Goal: Use online tool/utility: Utilize a website feature to perform a specific function

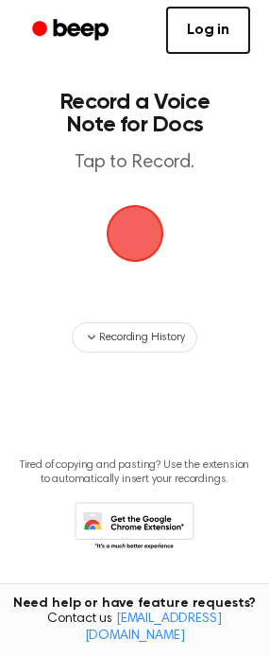
click at [129, 228] on span "button" at bounding box center [135, 233] width 100 height 100
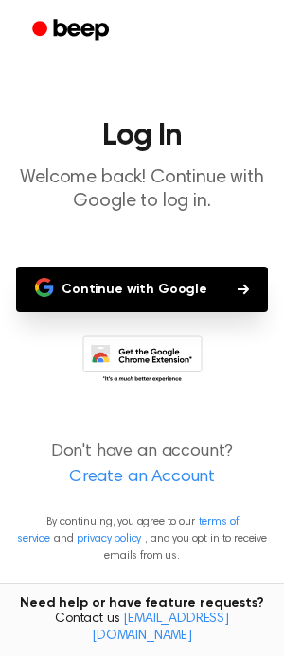
click at [210, 286] on button "Continue with Google" at bounding box center [141, 289] width 251 height 45
click at [146, 276] on button "Continue with Google" at bounding box center [141, 289] width 251 height 45
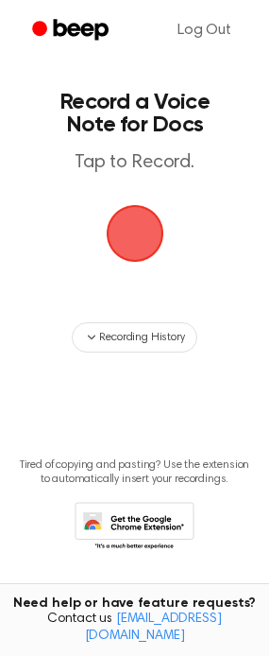
click at [150, 238] on span "button" at bounding box center [134, 233] width 64 height 64
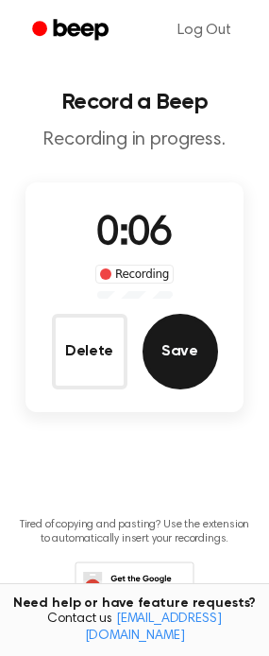
click at [173, 372] on button "Save" at bounding box center [181, 352] width 76 height 76
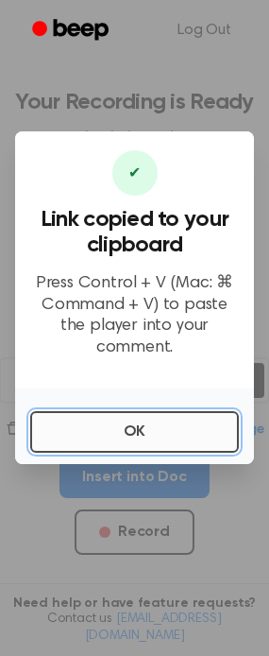
click at [160, 427] on button "OK" at bounding box center [134, 432] width 209 height 42
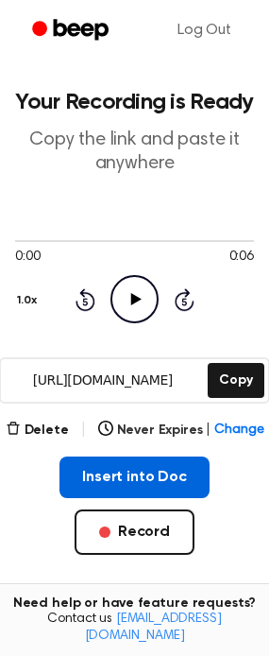
click at [150, 477] on button "Insert into Doc" at bounding box center [135, 478] width 150 height 42
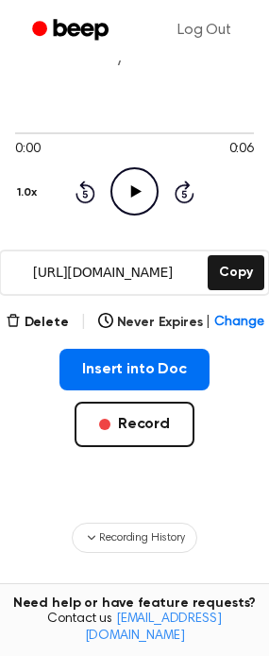
scroll to position [36, 0]
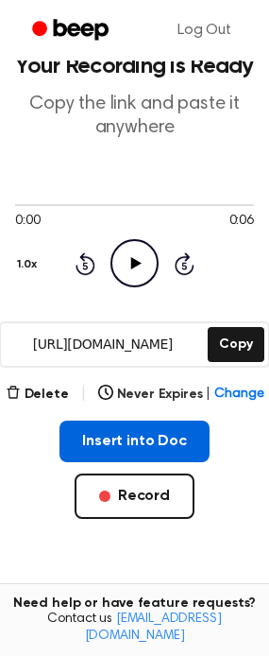
click at [148, 442] on button "Insert into Doc" at bounding box center [135, 442] width 150 height 42
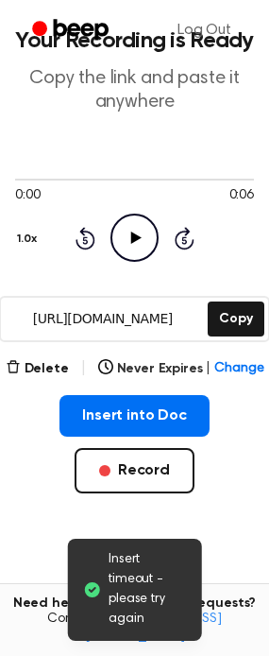
scroll to position [95, 0]
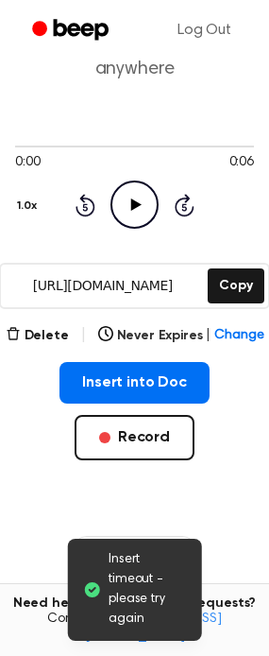
click at [153, 285] on input "[URL][DOMAIN_NAME]" at bounding box center [102, 286] width 203 height 43
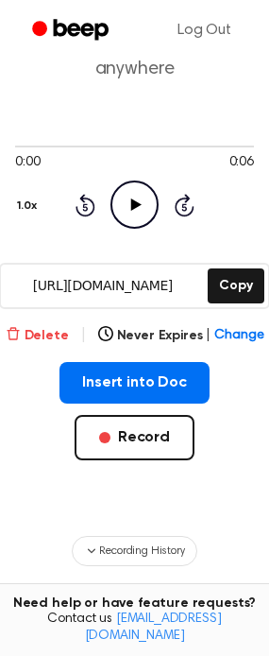
click at [33, 339] on button "Delete" at bounding box center [37, 336] width 63 height 20
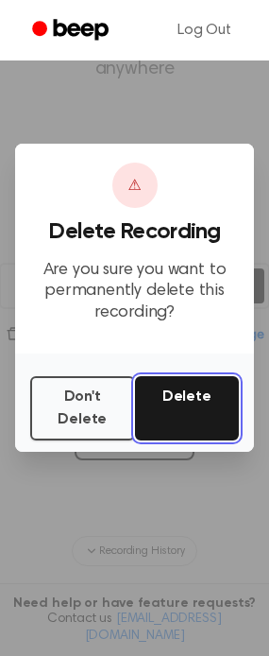
click at [188, 420] on button "Delete" at bounding box center [187, 408] width 105 height 64
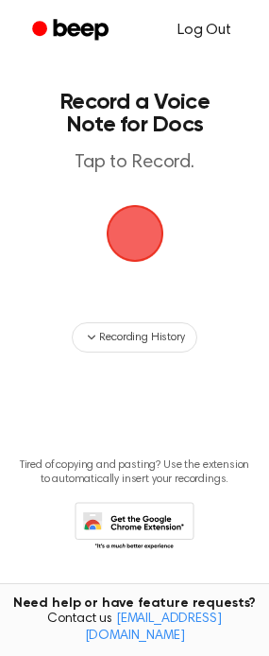
click at [218, 39] on link "Log Out" at bounding box center [205, 30] width 92 height 45
